Goal: Task Accomplishment & Management: Manage account settings

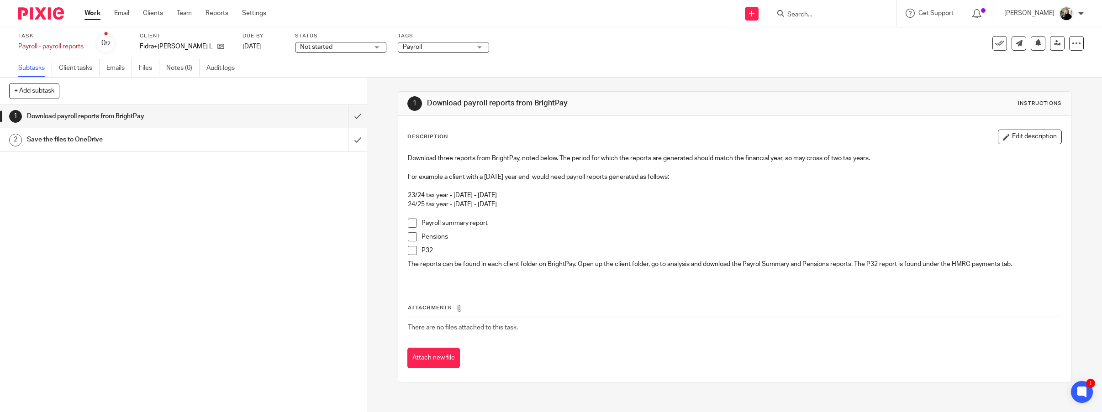
click at [92, 13] on link "Work" at bounding box center [92, 13] width 16 height 9
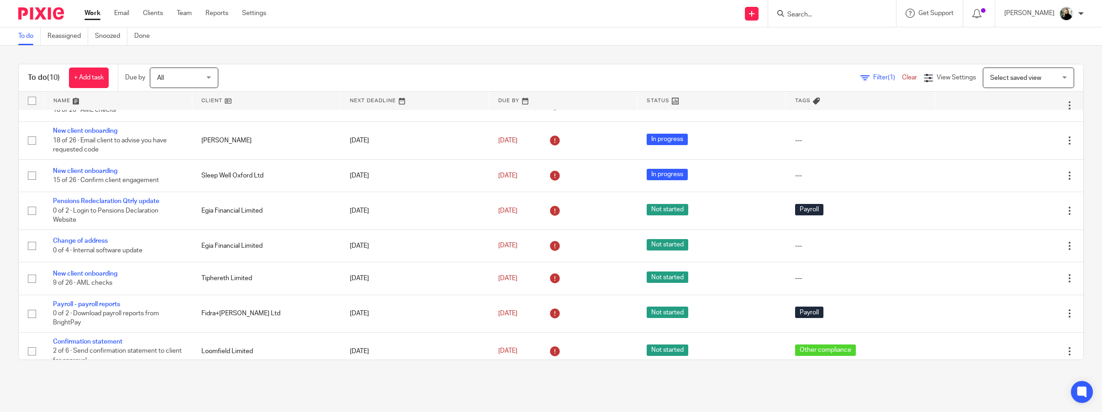
scroll to position [74, 0]
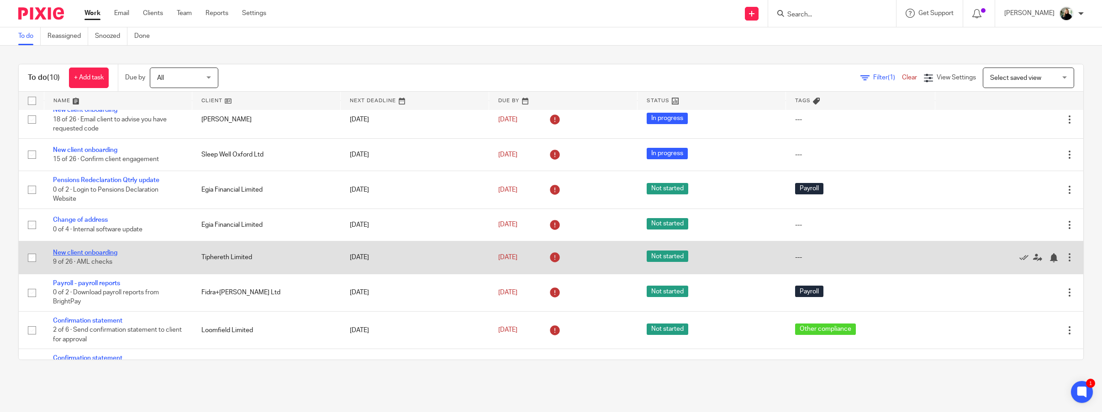
click at [81, 250] on link "New client onboarding" at bounding box center [85, 253] width 64 height 6
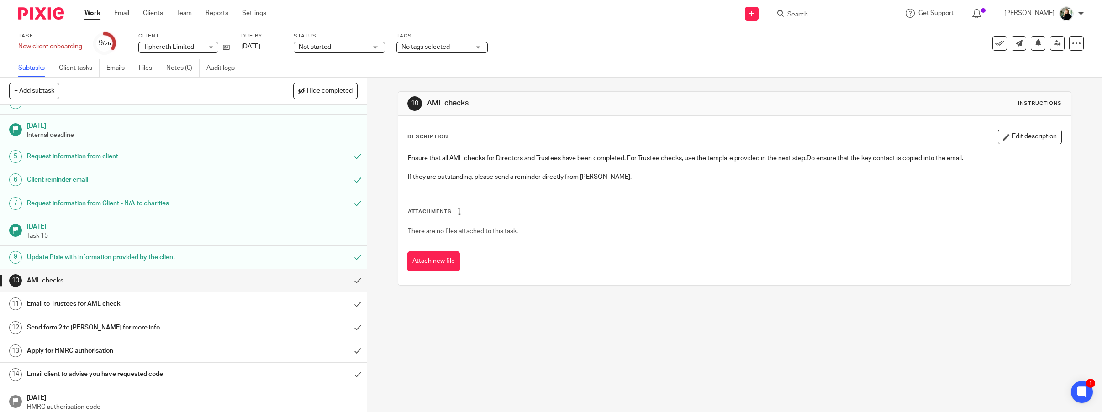
scroll to position [80, 0]
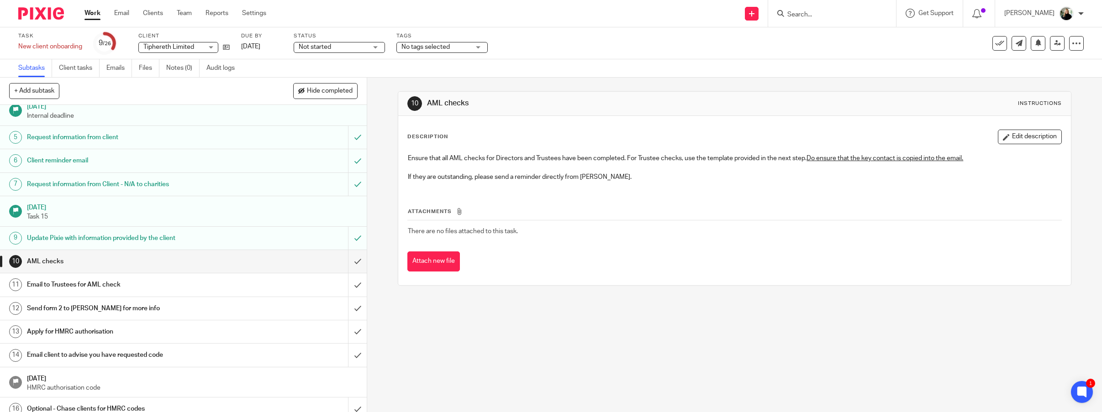
click at [135, 278] on h1 "Email to Trustees for AML check" at bounding box center [131, 285] width 208 height 14
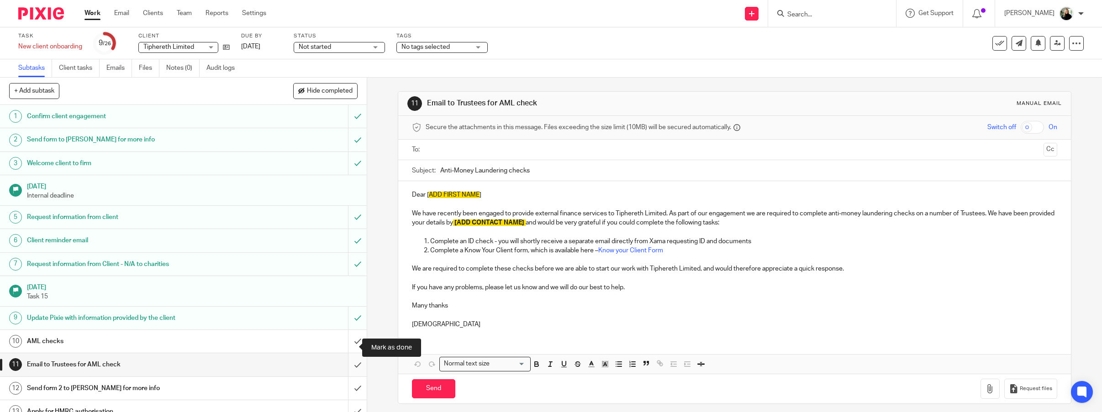
click at [350, 353] on input "submit" at bounding box center [183, 364] width 367 height 23
